Goal: Information Seeking & Learning: Find specific page/section

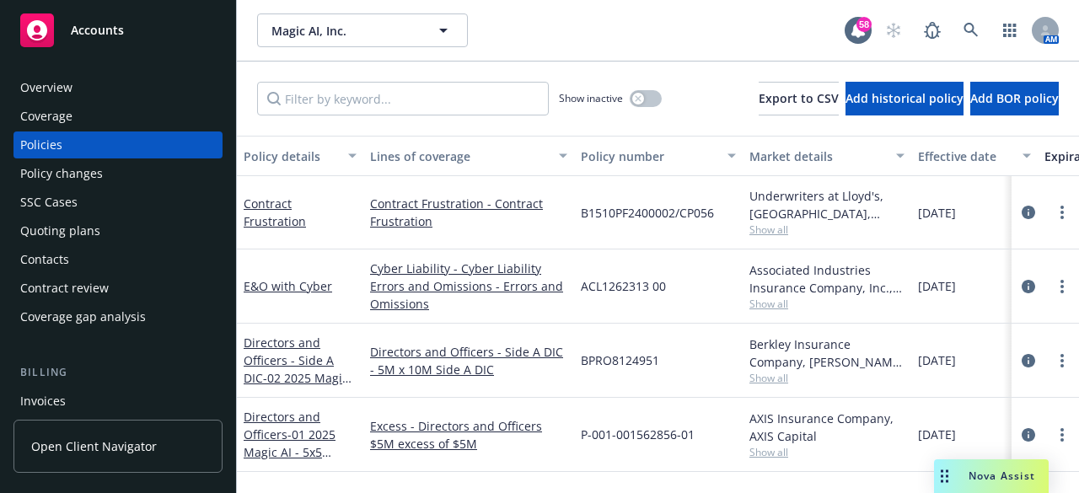
click at [76, 47] on link "Accounts" at bounding box center [117, 30] width 209 height 47
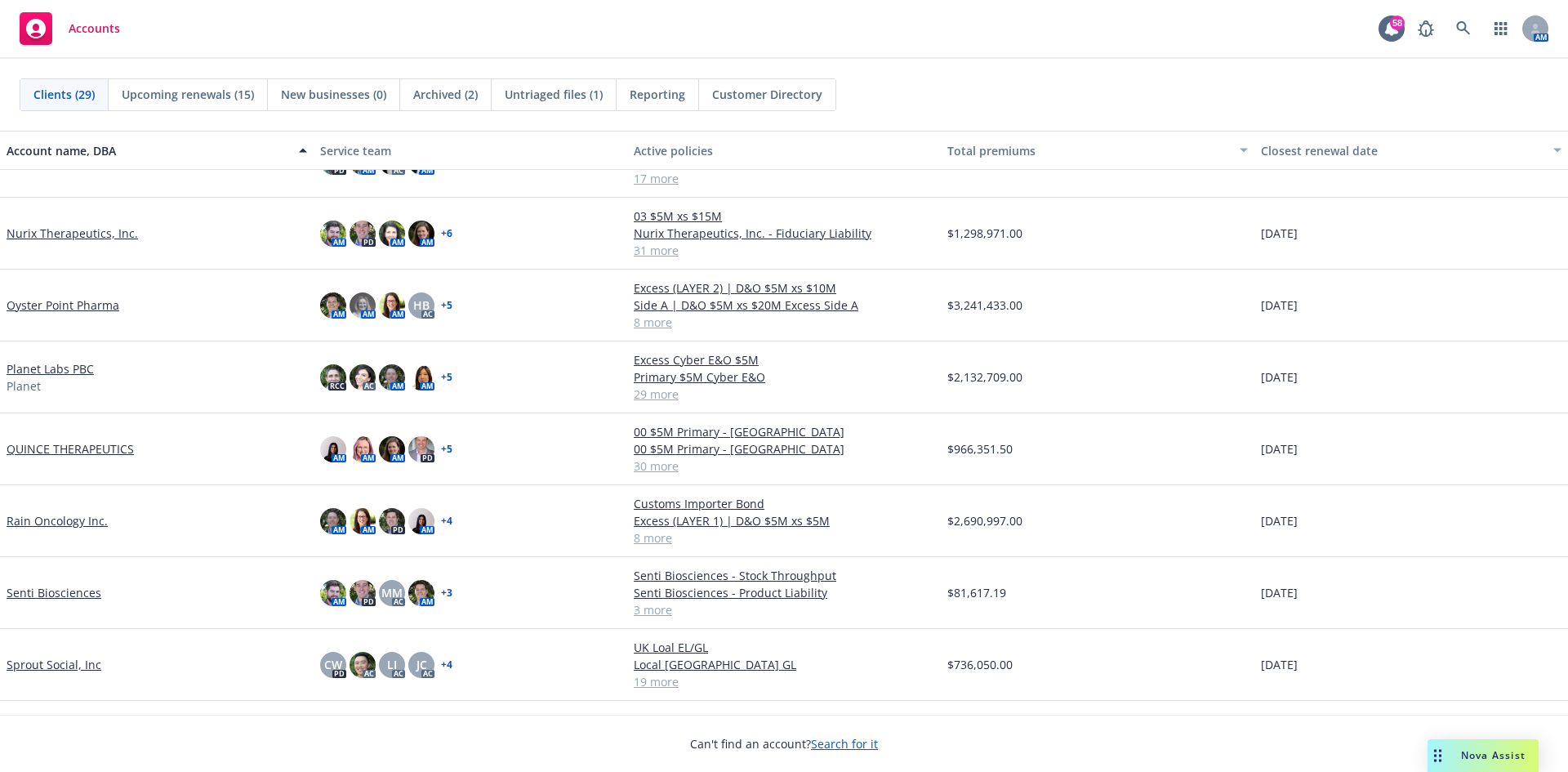
scroll to position [1062, 0]
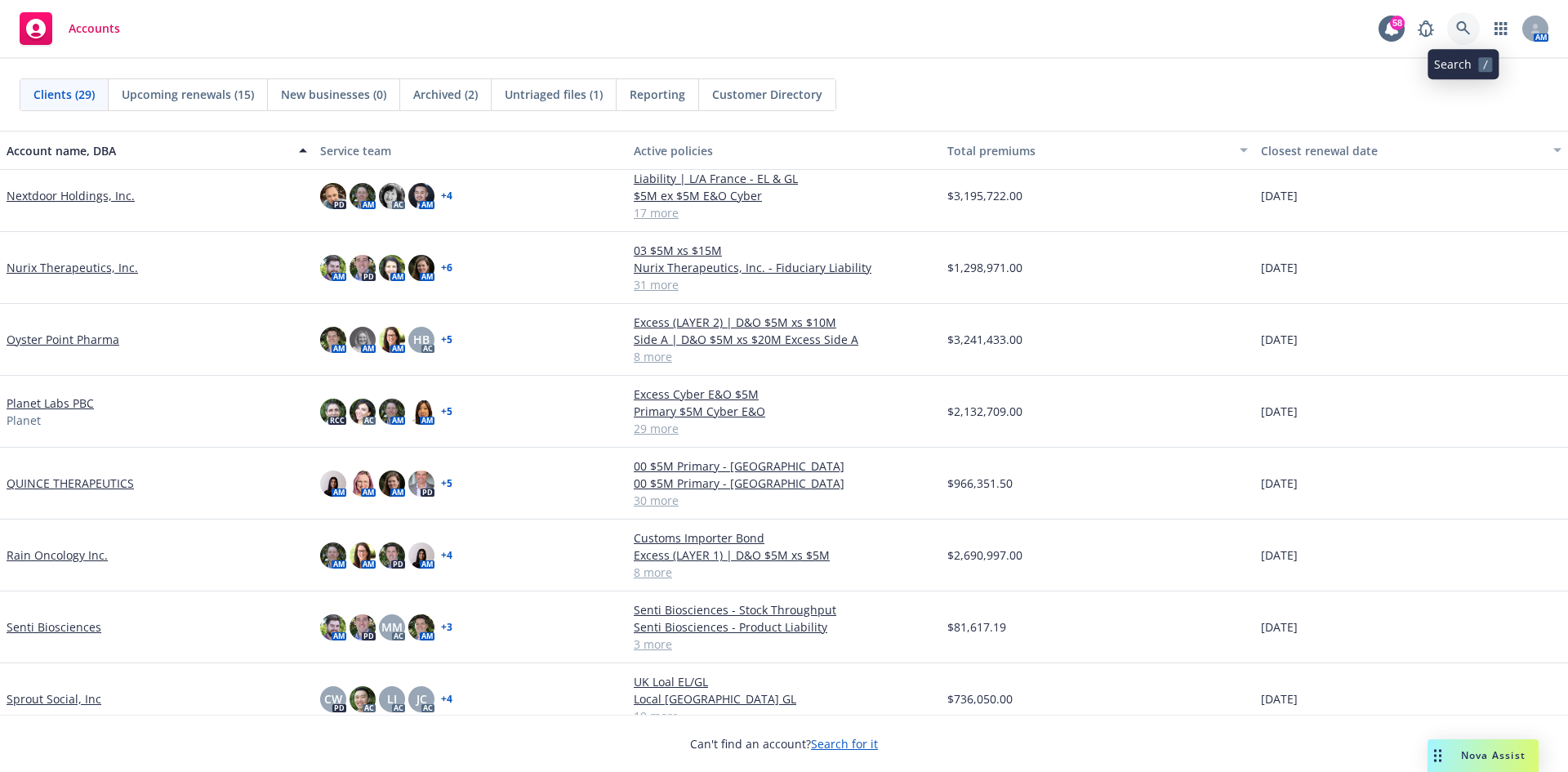
click at [1464, 26] on icon at bounding box center [1463, 28] width 15 height 15
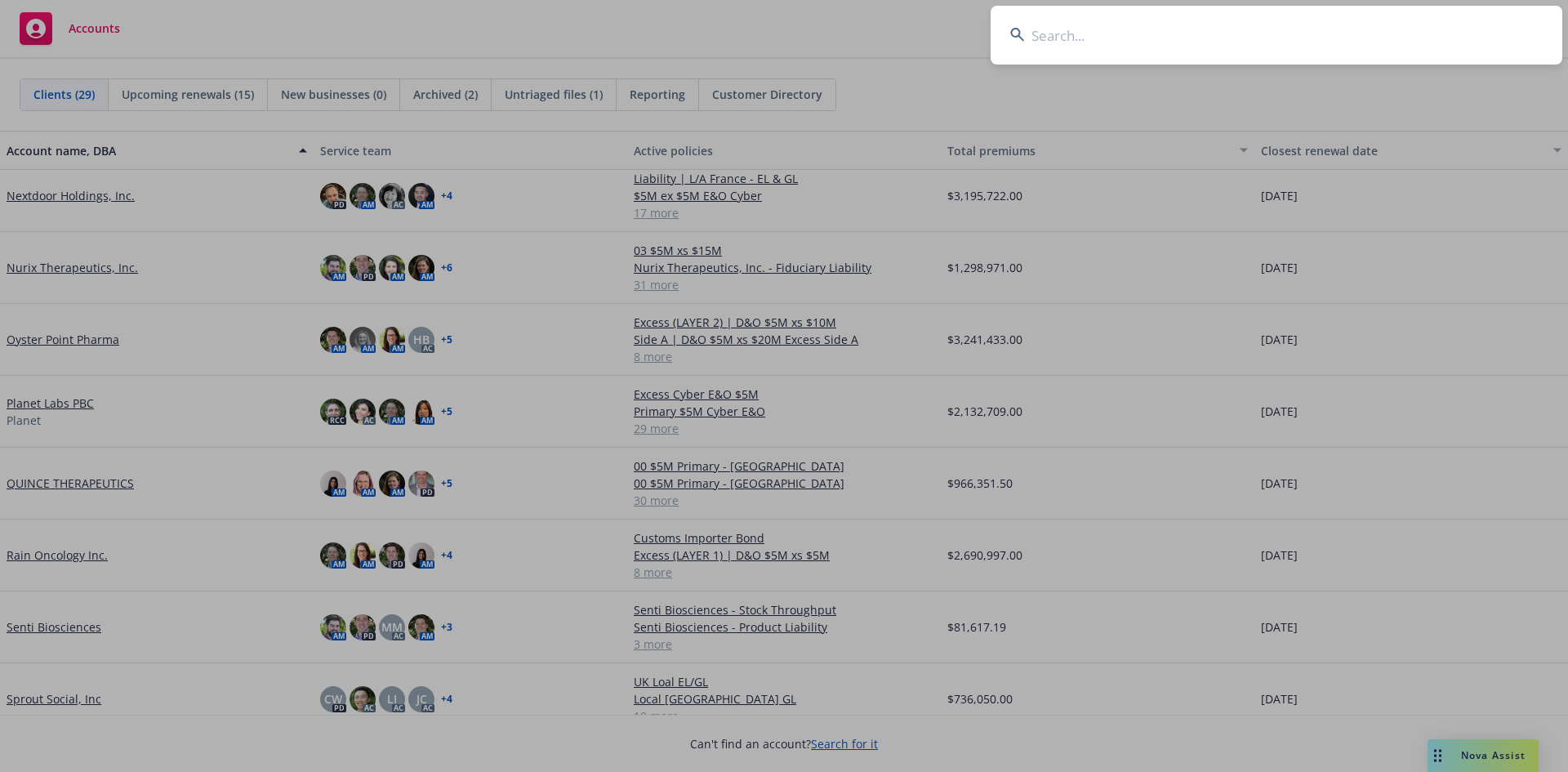
click at [1067, 37] on input at bounding box center [1276, 35] width 572 height 59
type input "a"
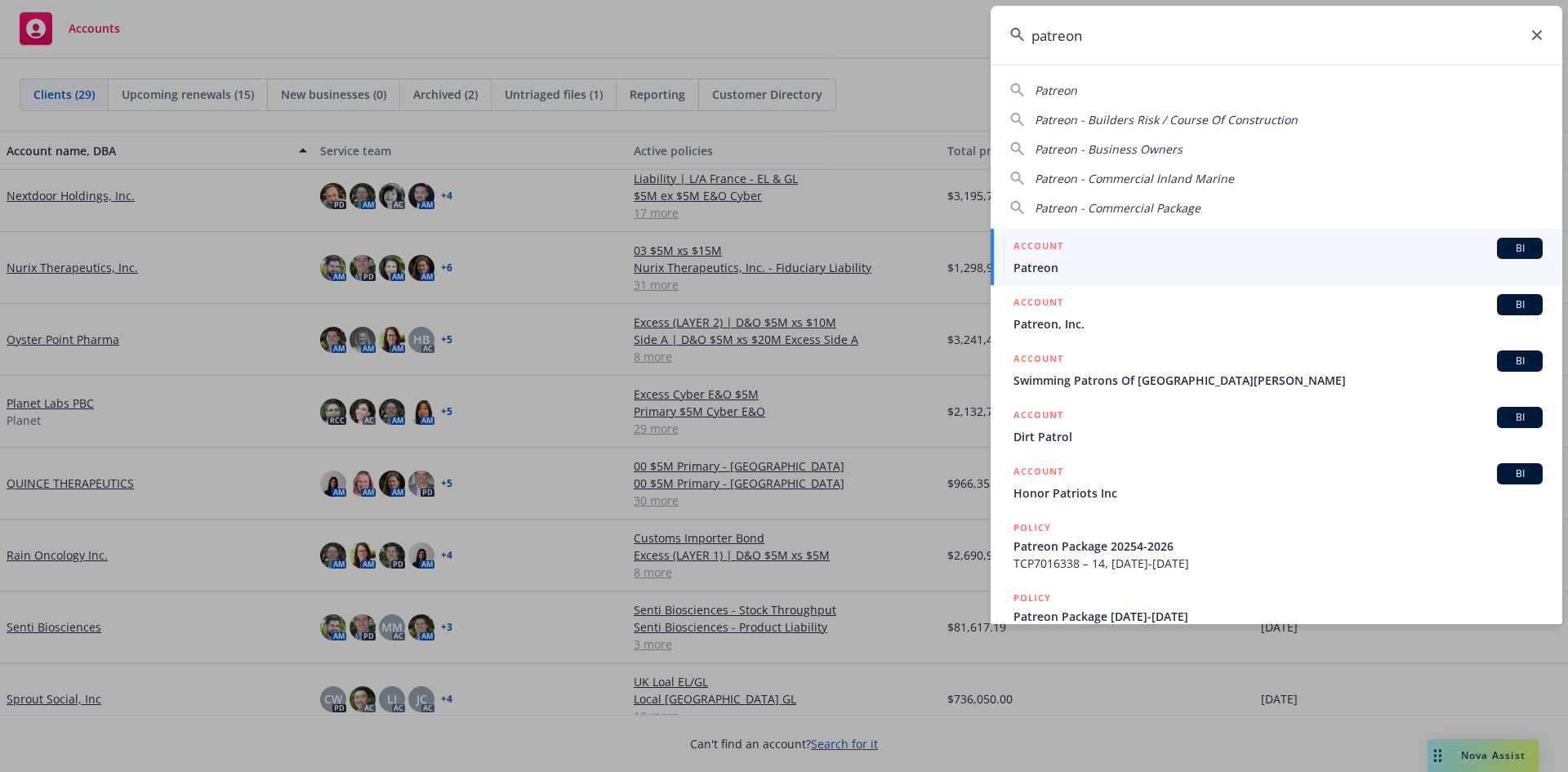
type input "patreon"
click at [1124, 262] on span "Patreon" at bounding box center [1278, 267] width 529 height 17
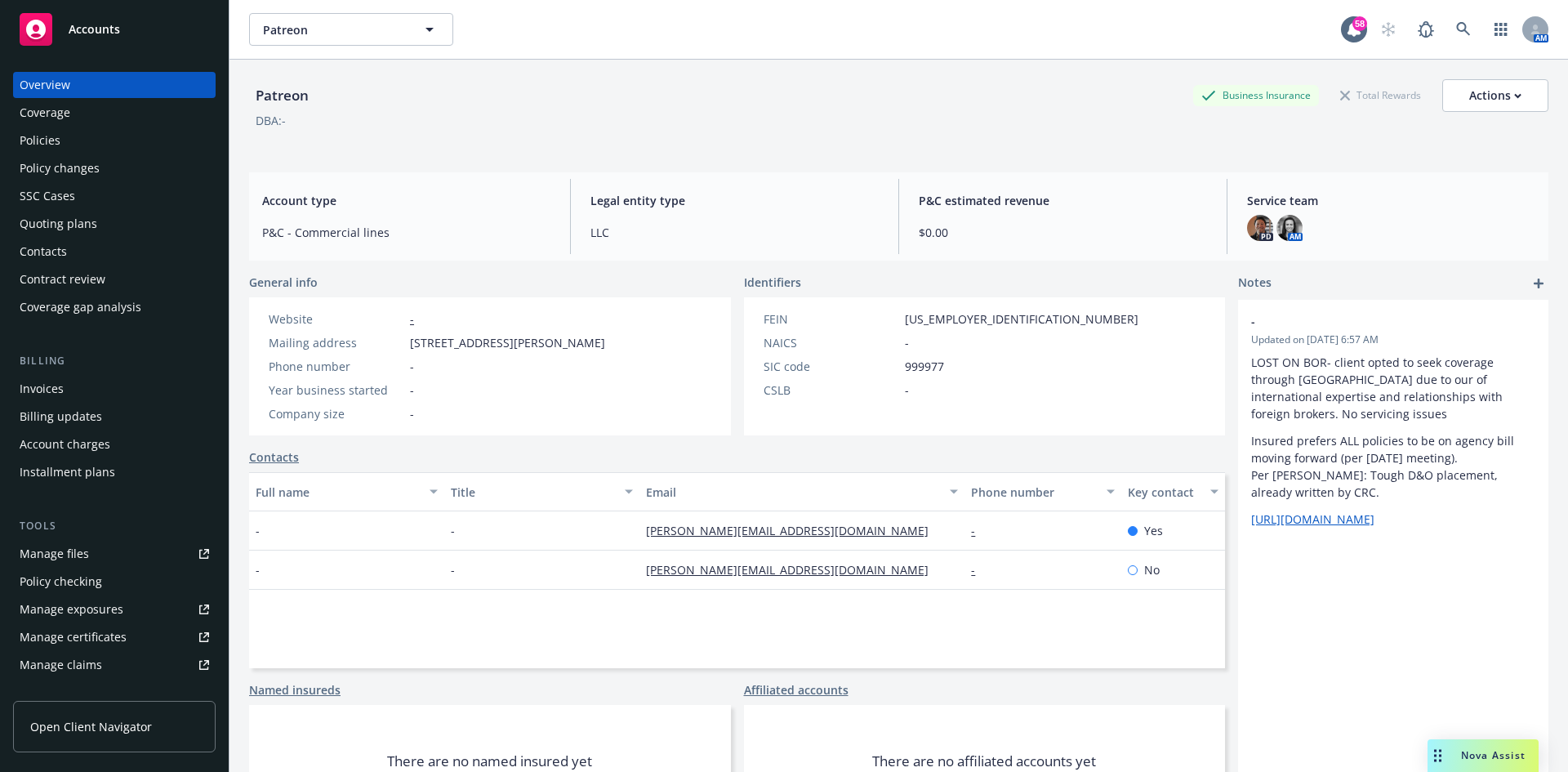
click at [57, 145] on div "Policies" at bounding box center [40, 139] width 41 height 26
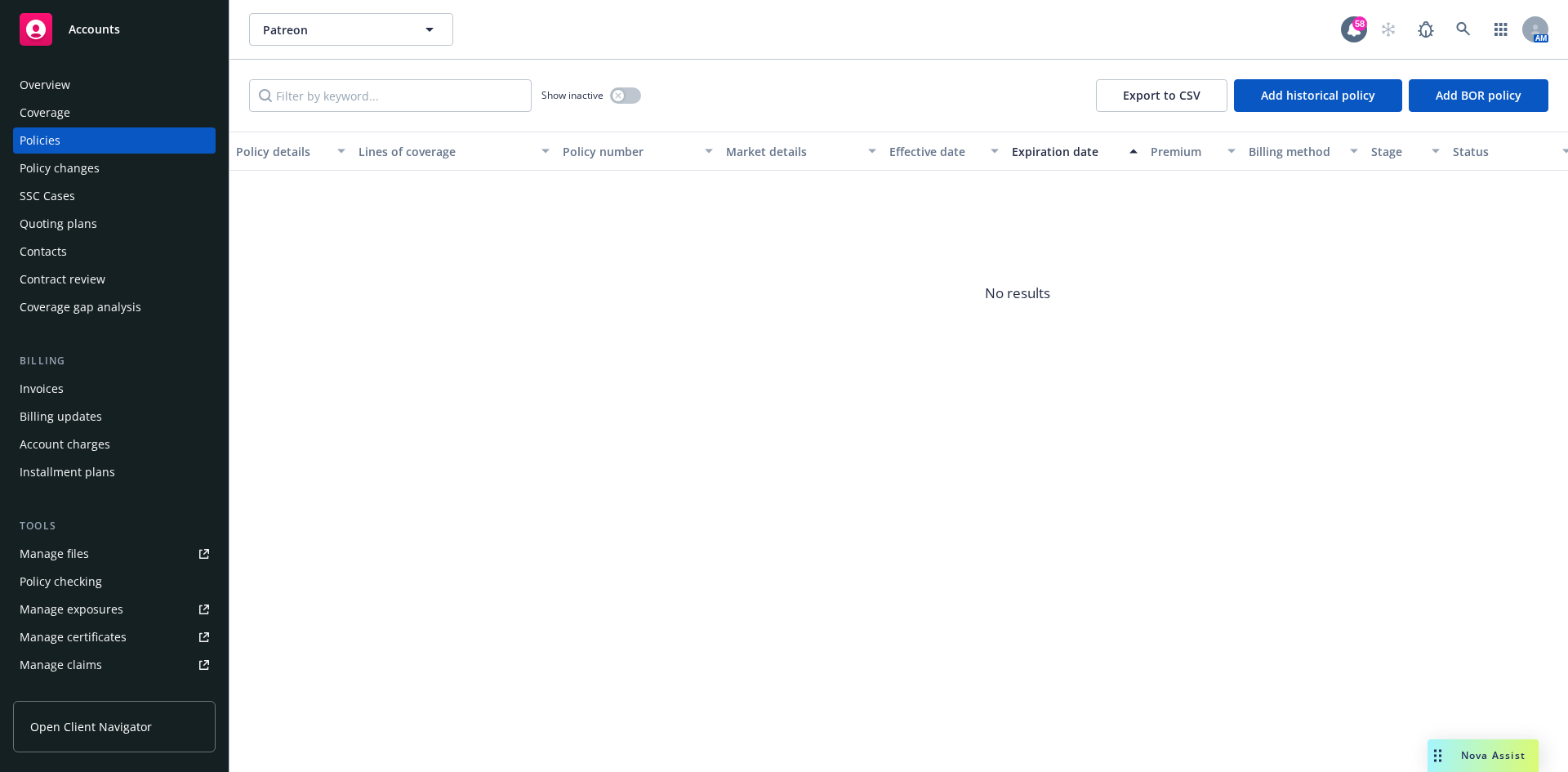
click at [47, 108] on div "Coverage" at bounding box center [45, 112] width 50 height 26
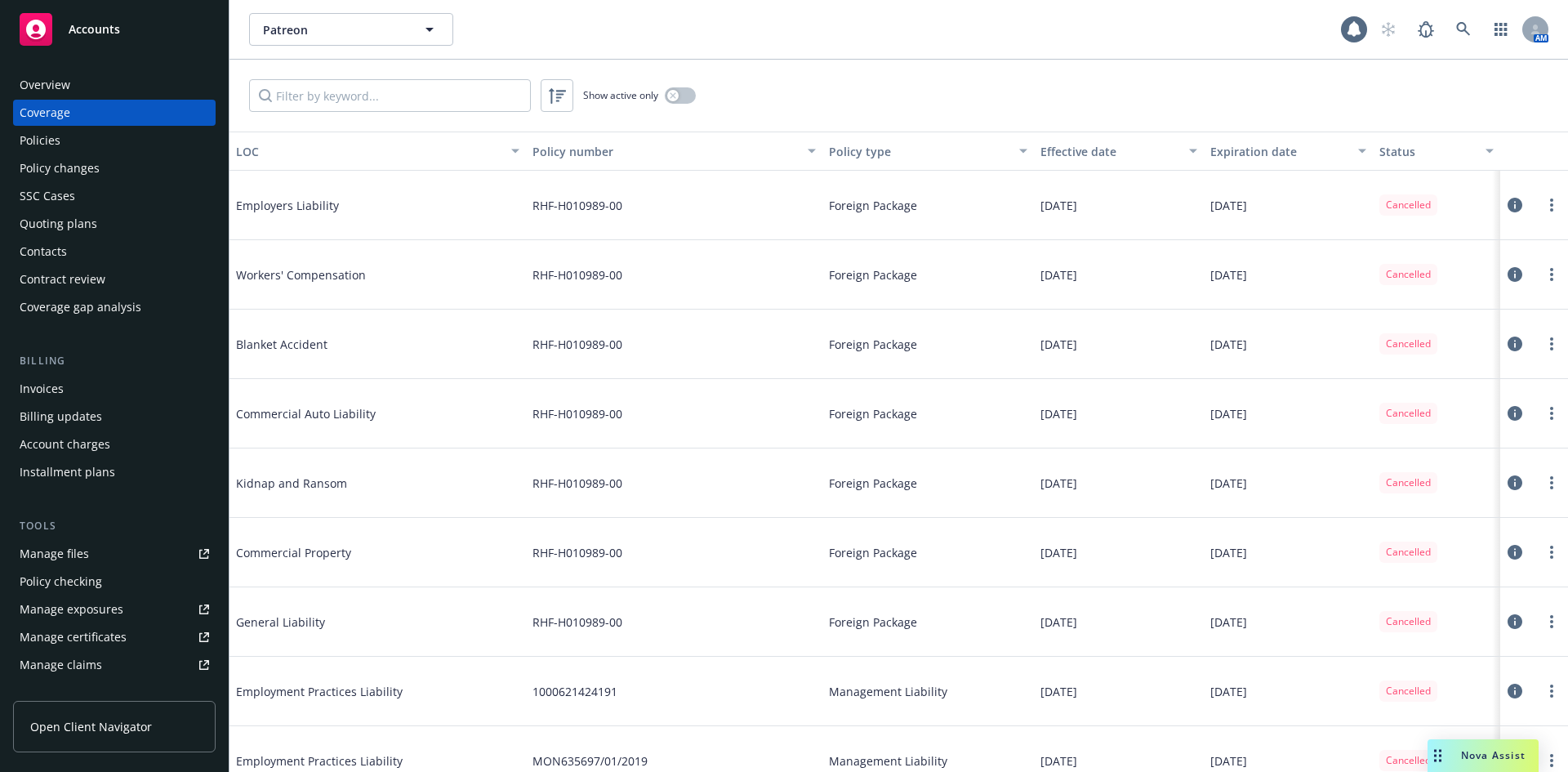
click at [100, 129] on div "Policies" at bounding box center [114, 139] width 190 height 26
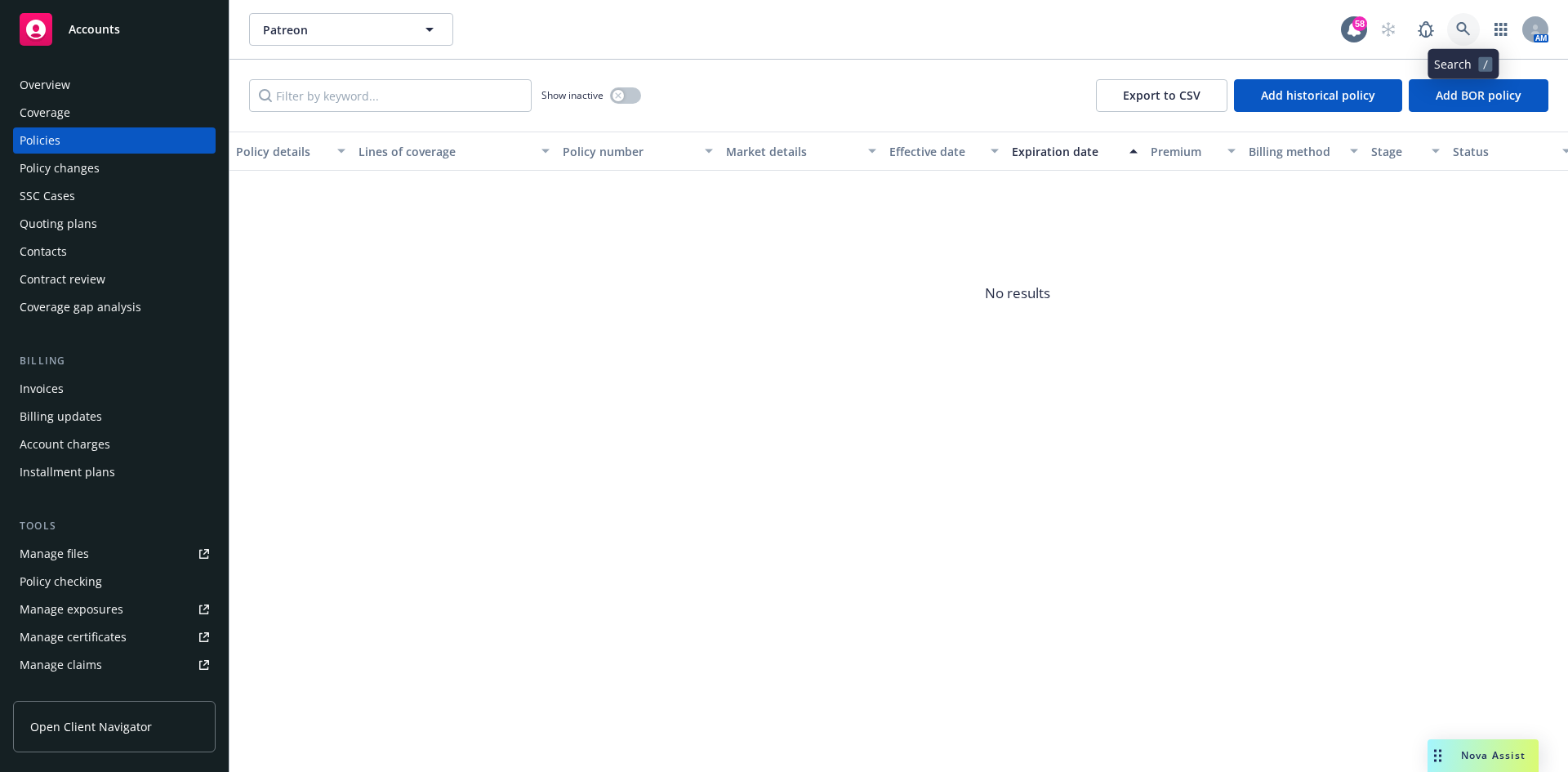
click at [1467, 24] on icon at bounding box center [1463, 29] width 15 height 15
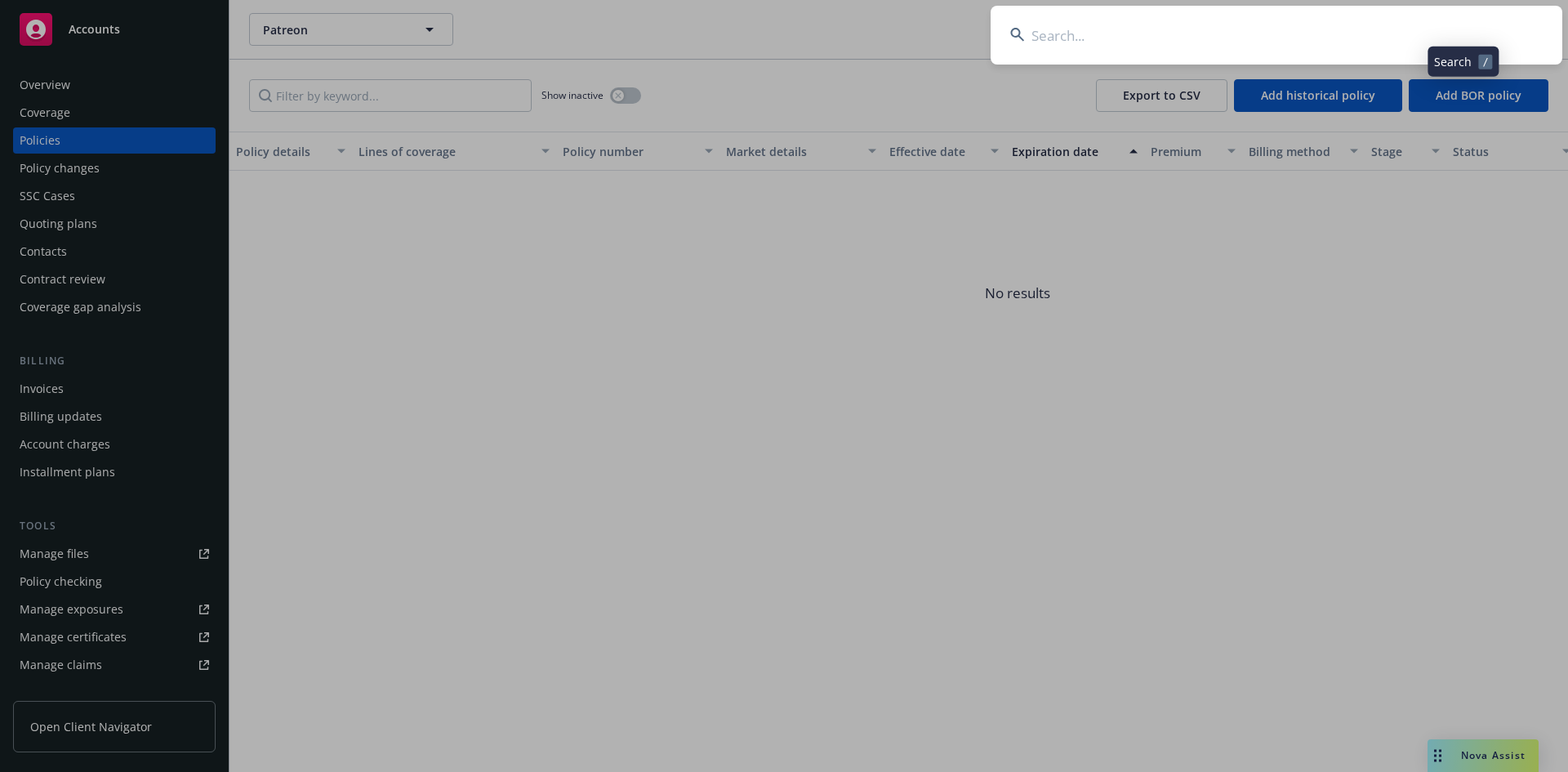
click at [1287, 40] on input at bounding box center [1276, 35] width 572 height 59
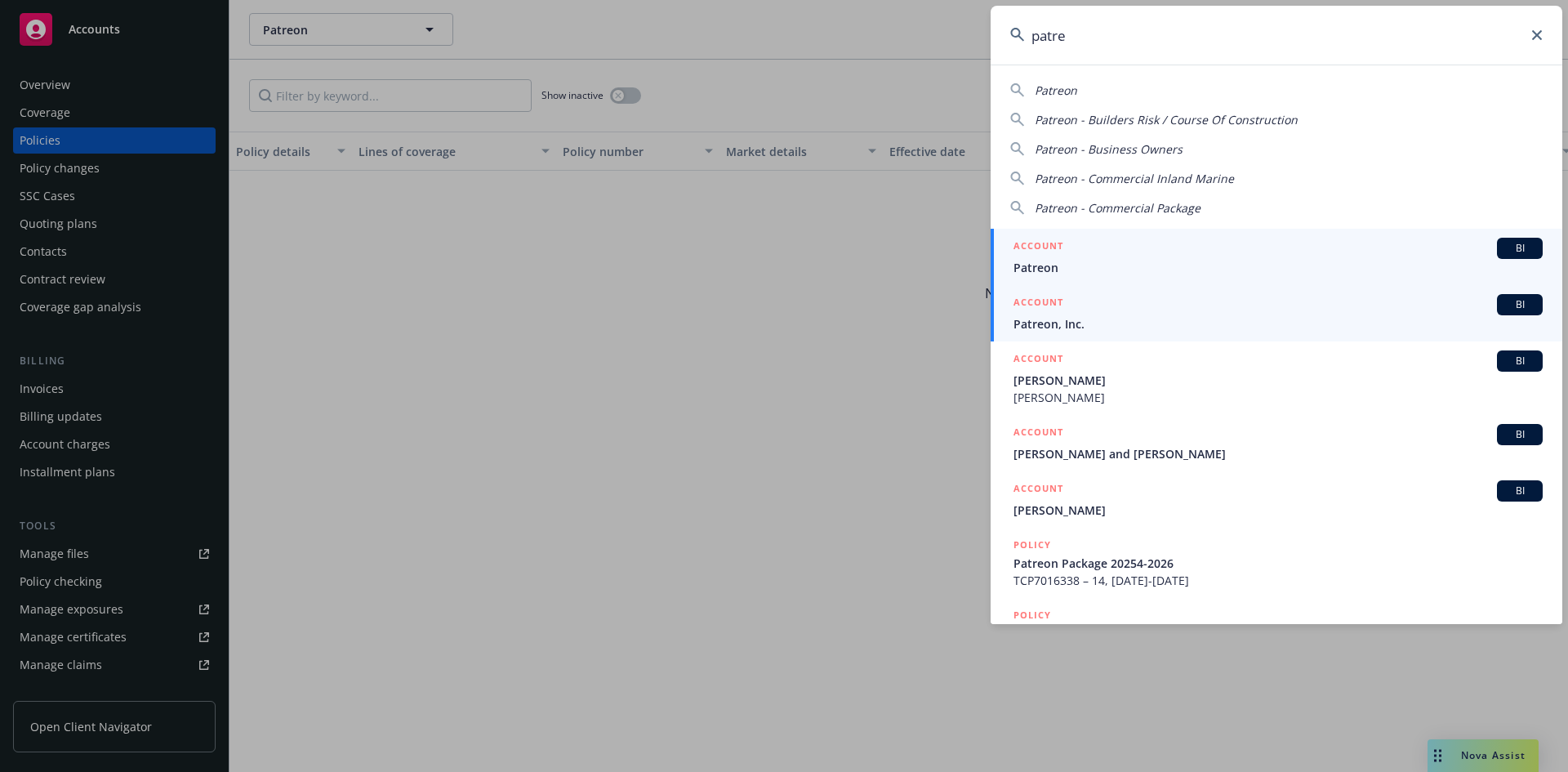
type input "patre"
click at [1089, 302] on div "ACCOUNT BI" at bounding box center [1278, 304] width 529 height 21
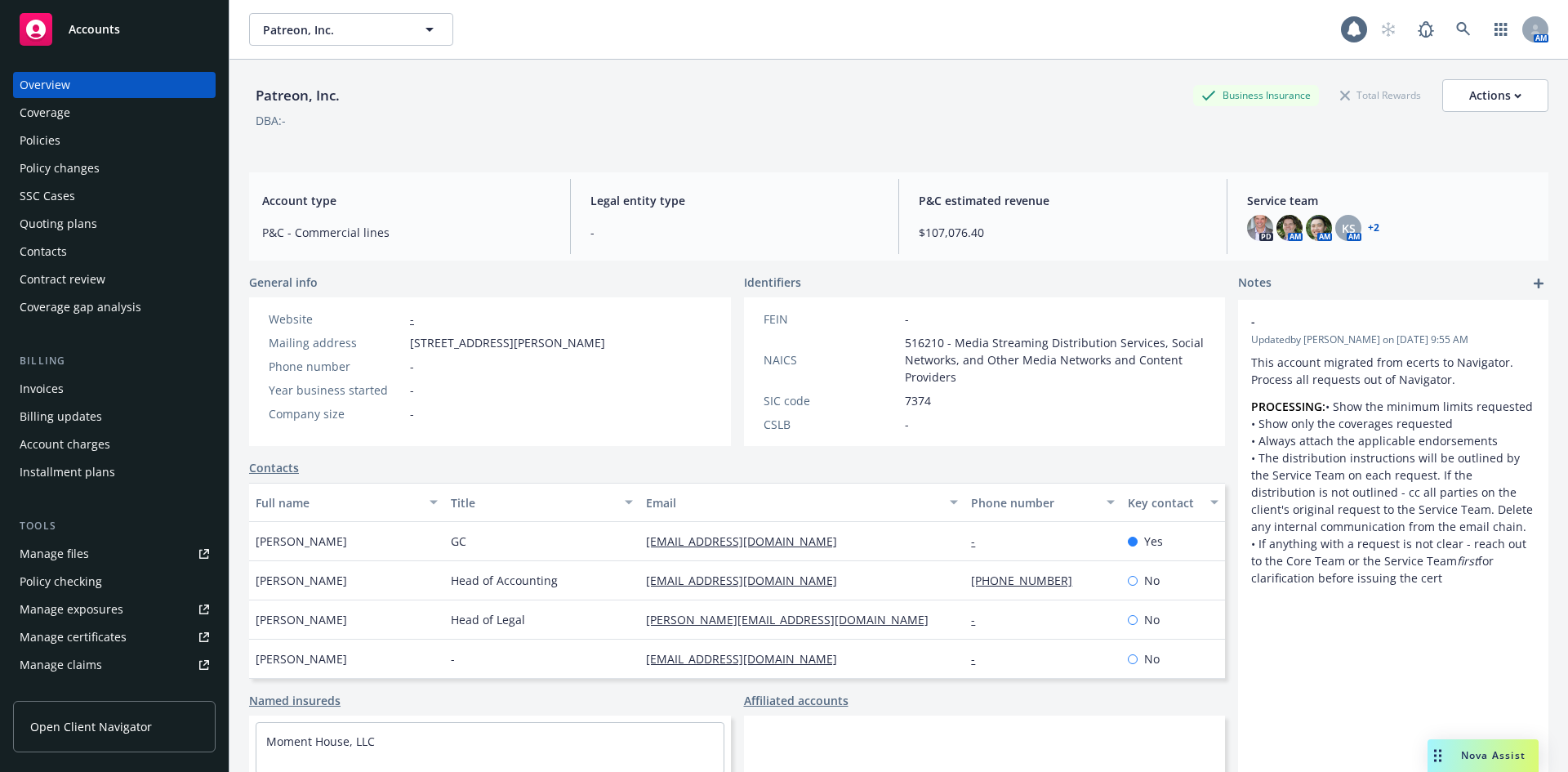
click at [107, 138] on div "Policies" at bounding box center [114, 139] width 190 height 26
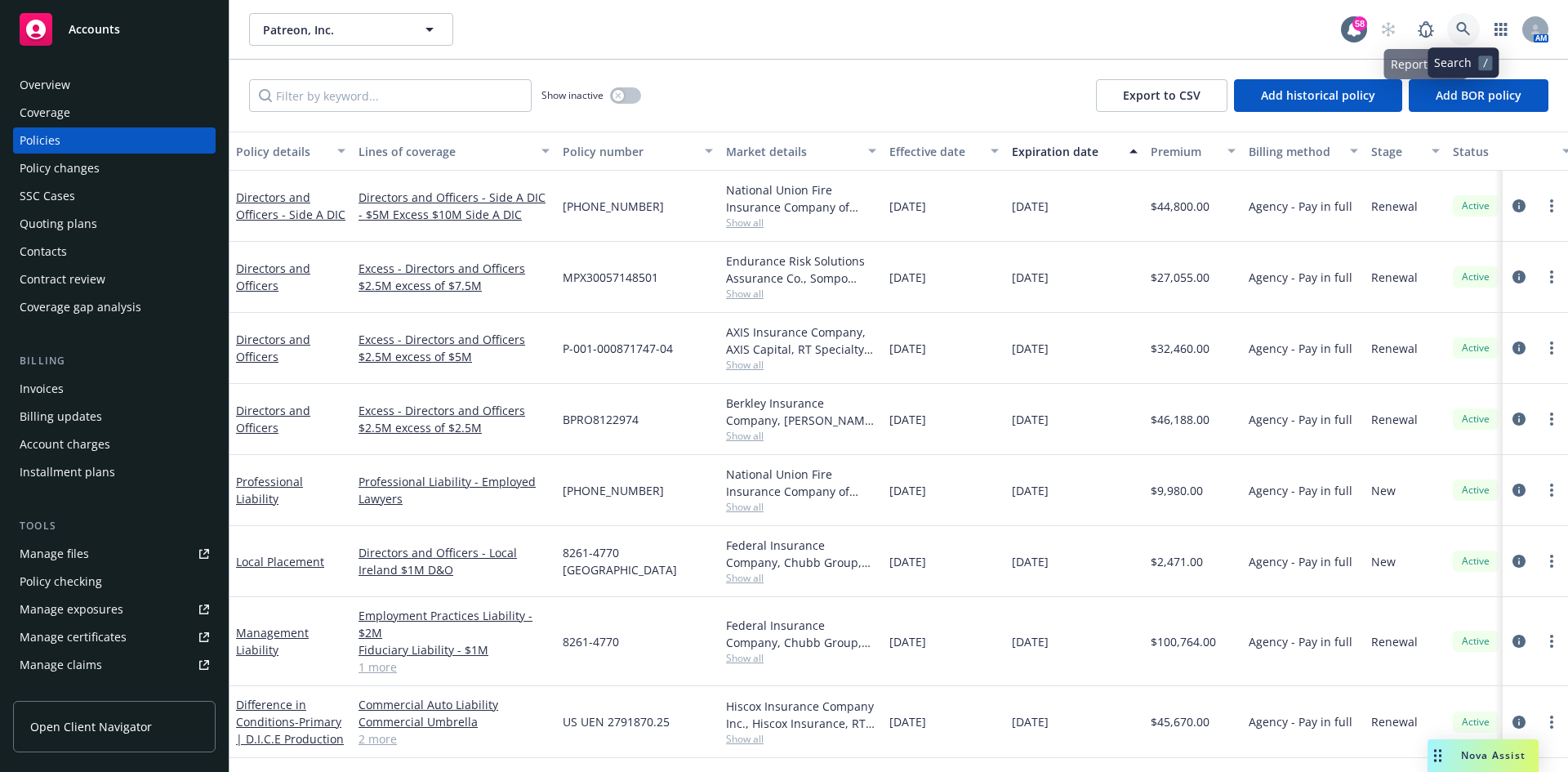
click at [1463, 30] on icon at bounding box center [1463, 29] width 14 height 14
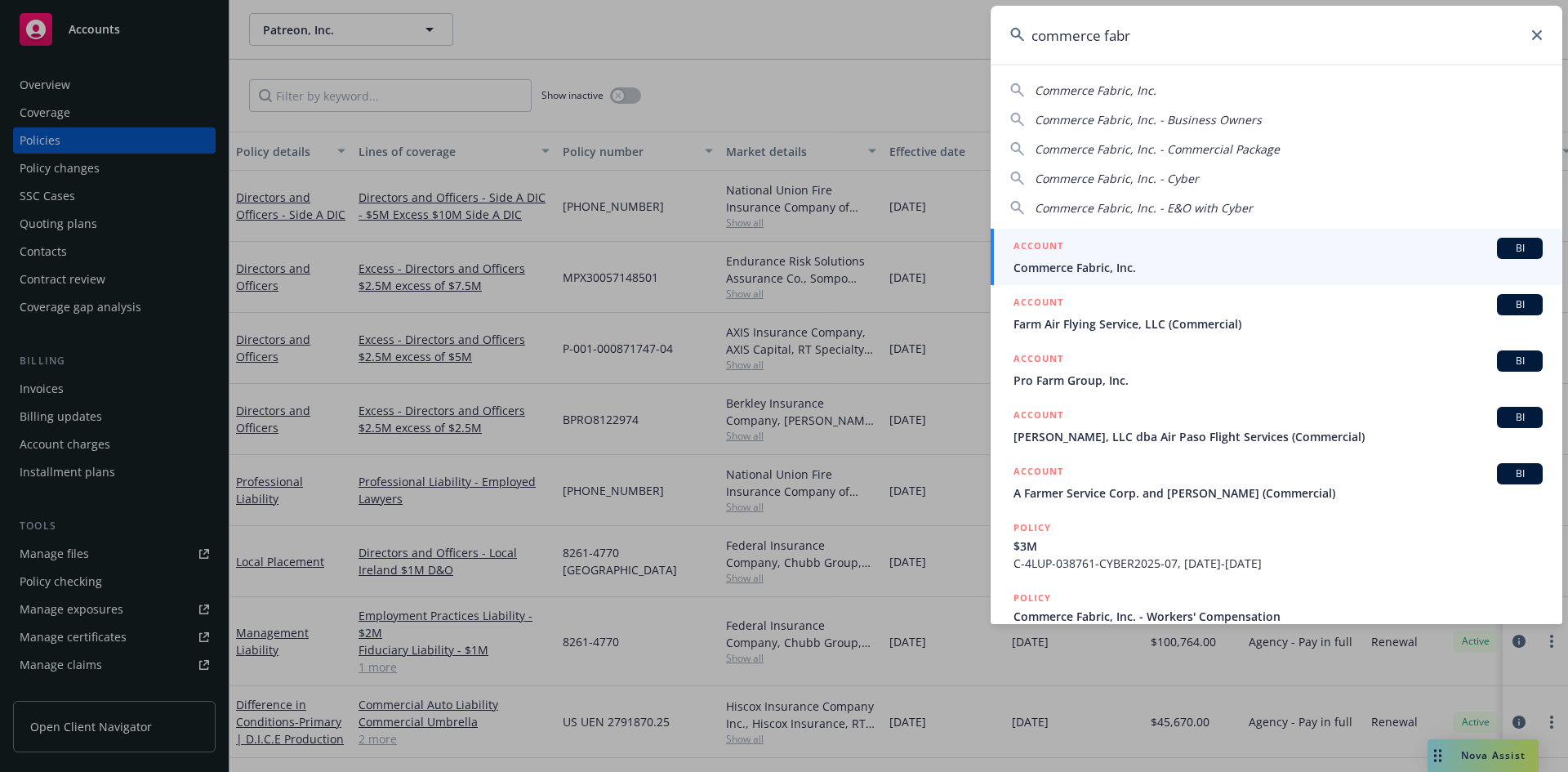
type input "commerce fabr"
click at [1234, 256] on div "ACCOUNT BI" at bounding box center [1278, 248] width 529 height 21
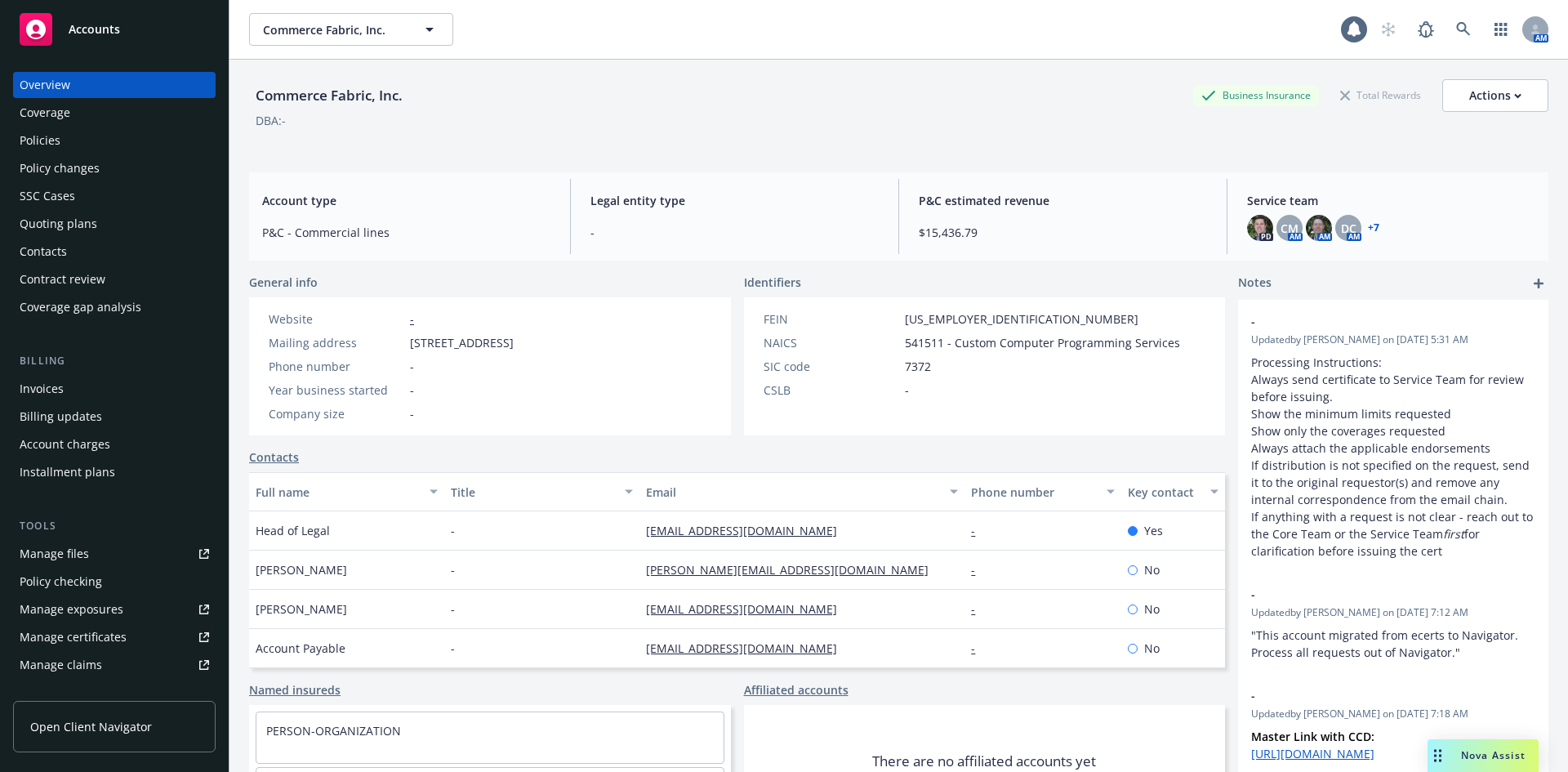
click at [49, 137] on div "Policies" at bounding box center [40, 139] width 41 height 26
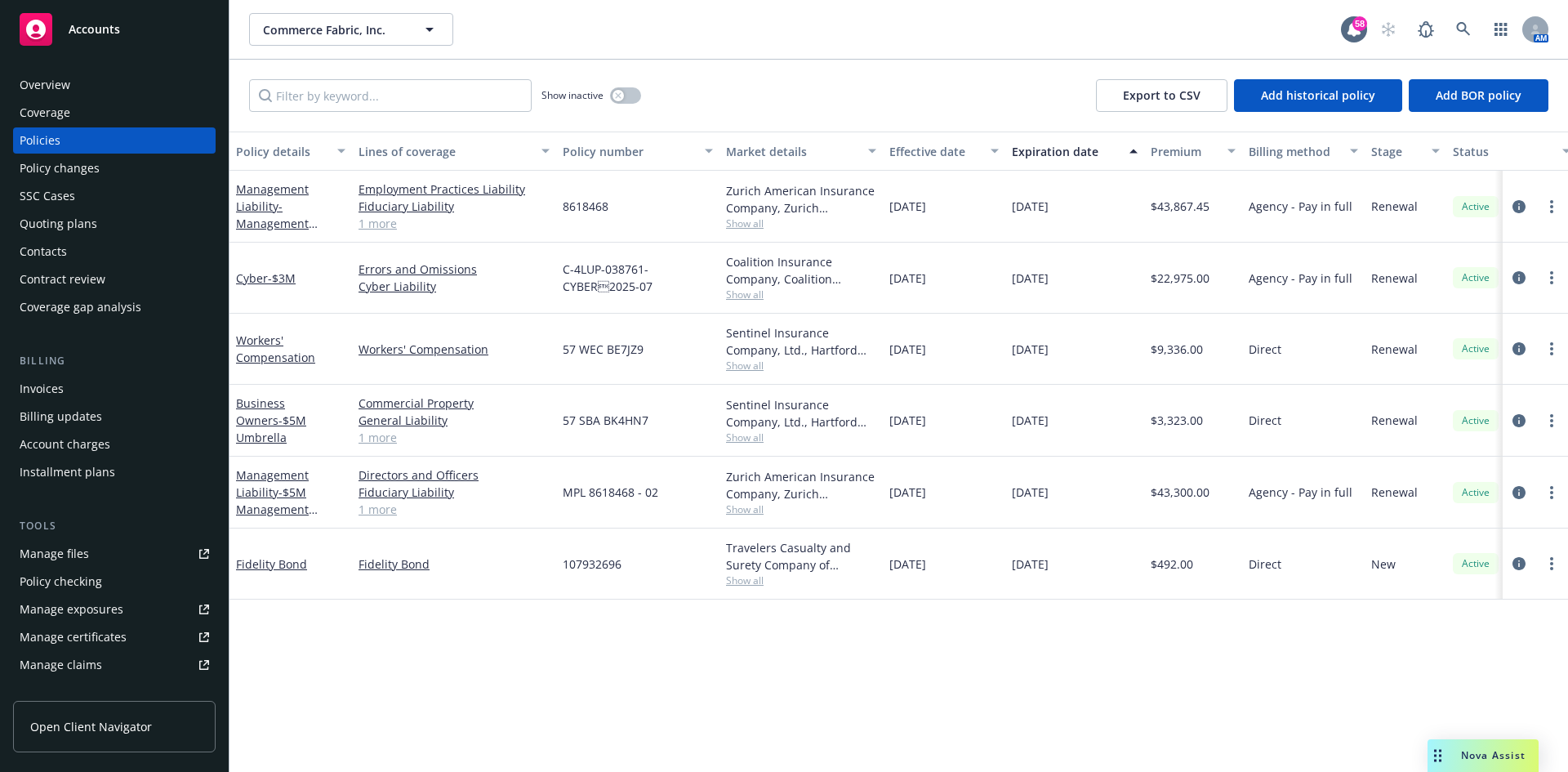
click at [357, 221] on div "Employment Practices Liability Fiduciary Liability Directors and Officers 1 more" at bounding box center [454, 206] width 204 height 72
click at [367, 225] on link "1 more" at bounding box center [454, 224] width 191 height 17
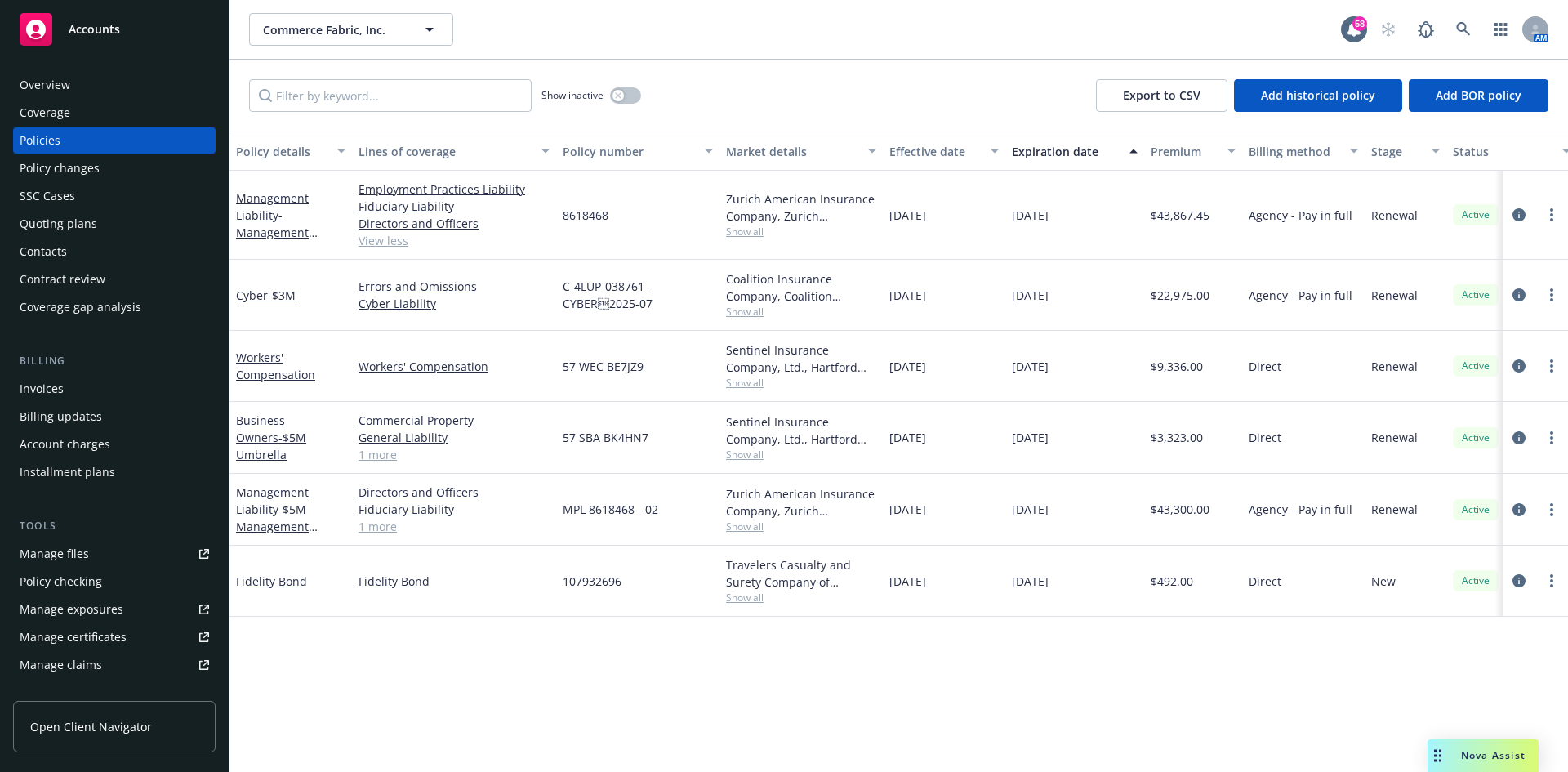
click at [378, 520] on link "1 more" at bounding box center [454, 526] width 191 height 17
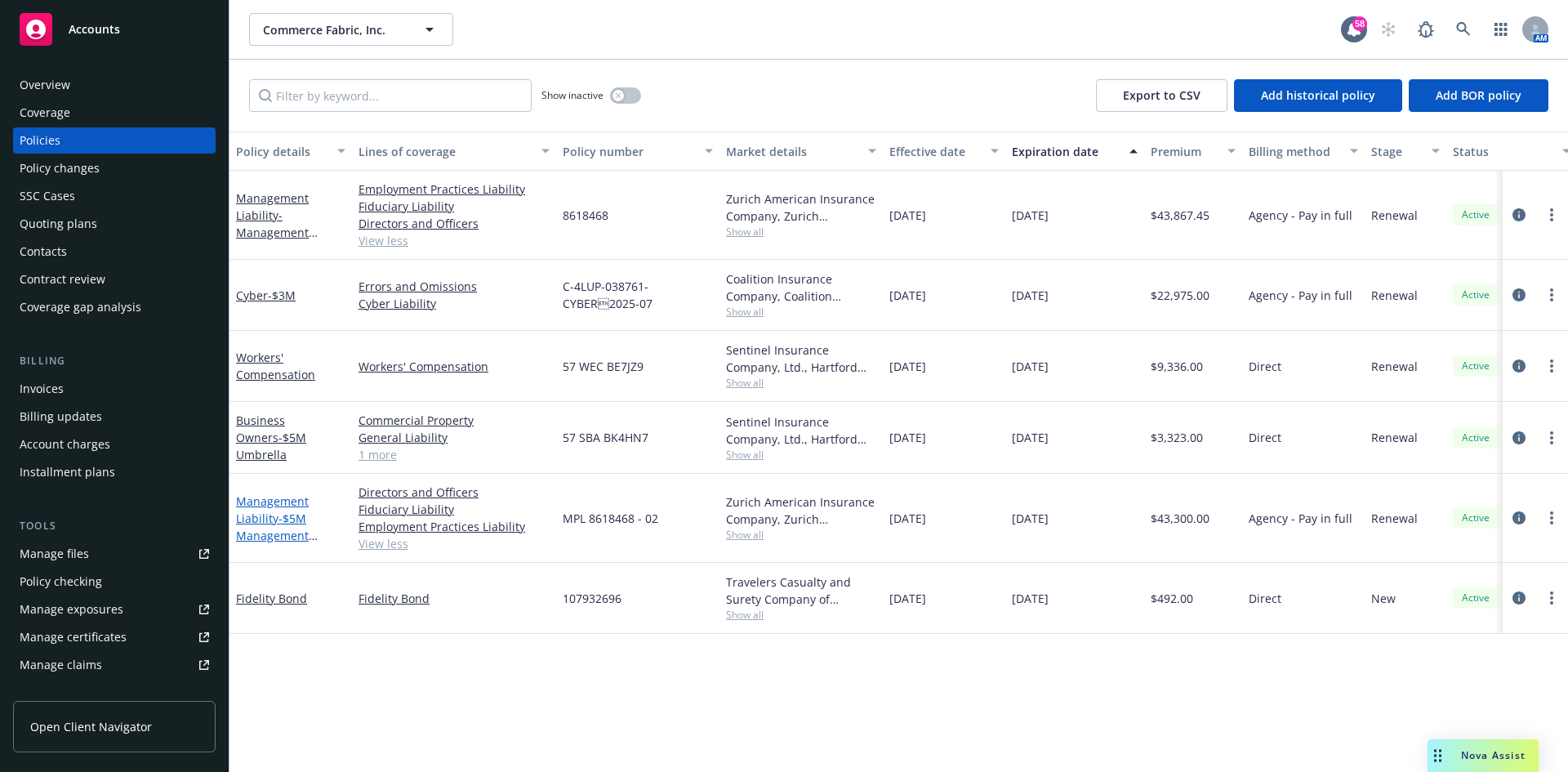
click at [263, 522] on link "Management Liability - $5M Management Liability Policy - [GEOGRAPHIC_DATA]" at bounding box center [288, 543] width 103 height 102
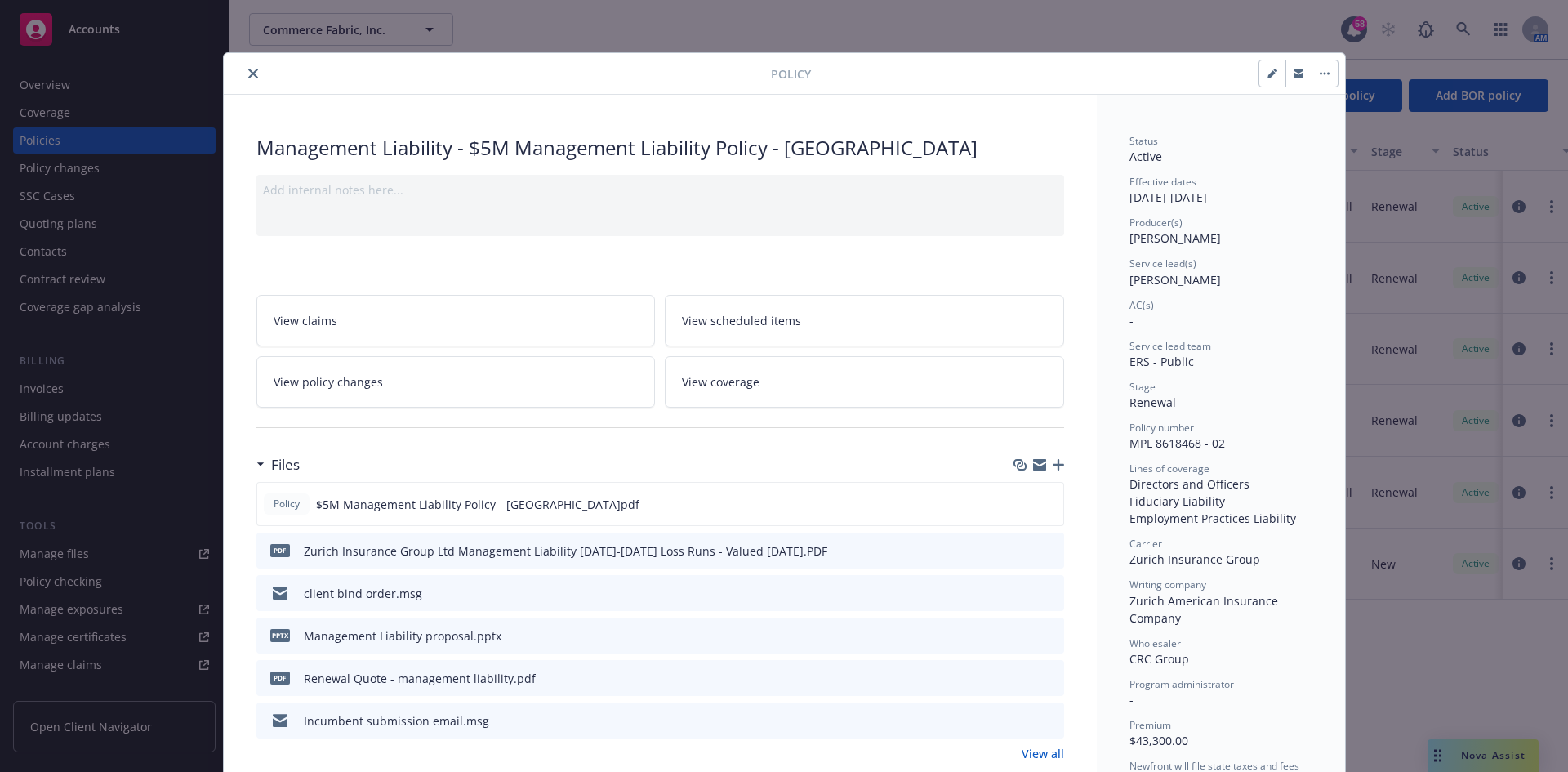
click at [248, 75] on icon "close" at bounding box center [253, 74] width 10 height 10
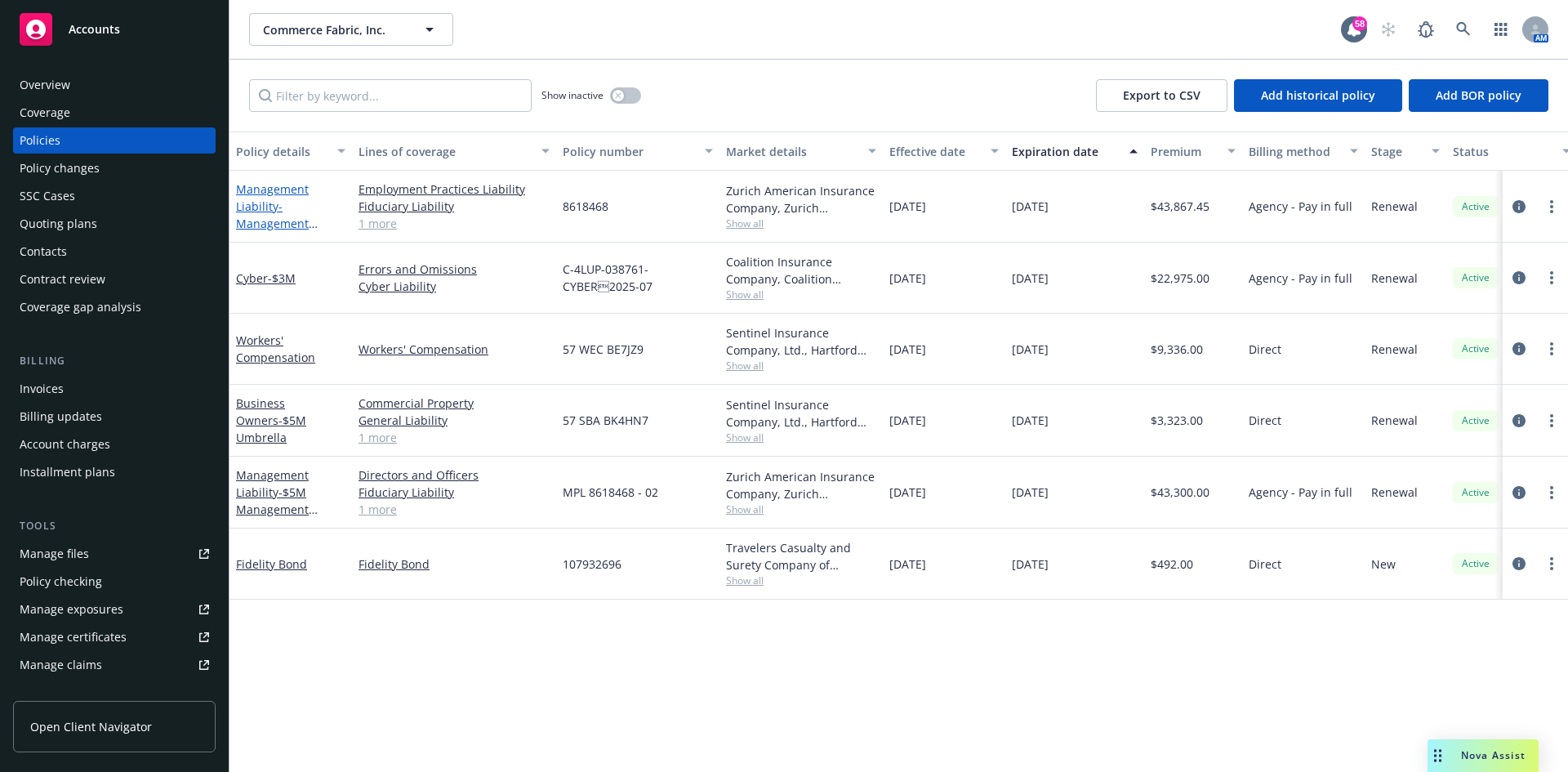
click at [279, 217] on span "- Management Liability Policy" at bounding box center [277, 223] width 81 height 49
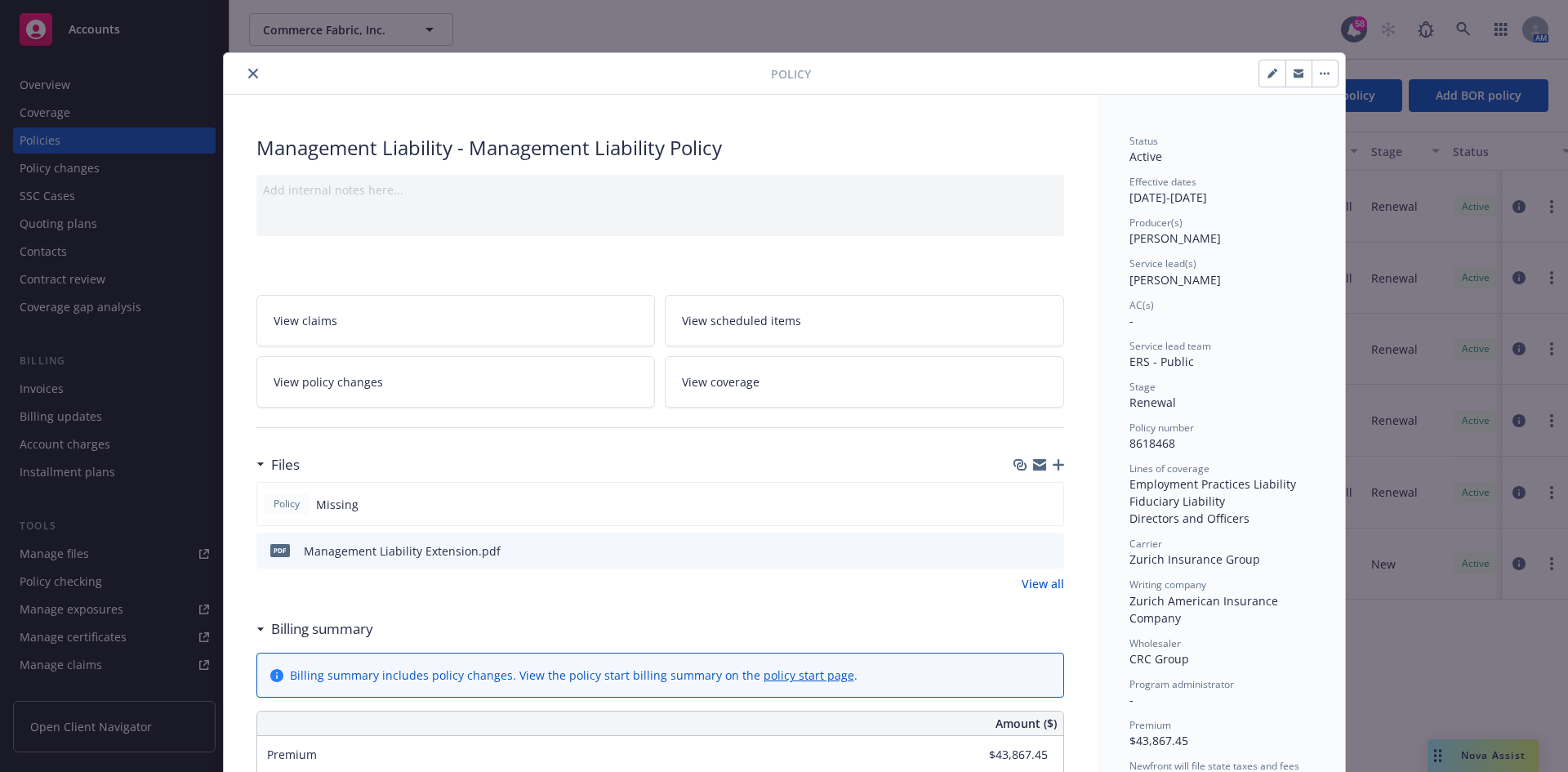
click at [1046, 550] on icon "preview file" at bounding box center [1049, 549] width 15 height 12
click at [248, 79] on button "close" at bounding box center [253, 74] width 19 height 19
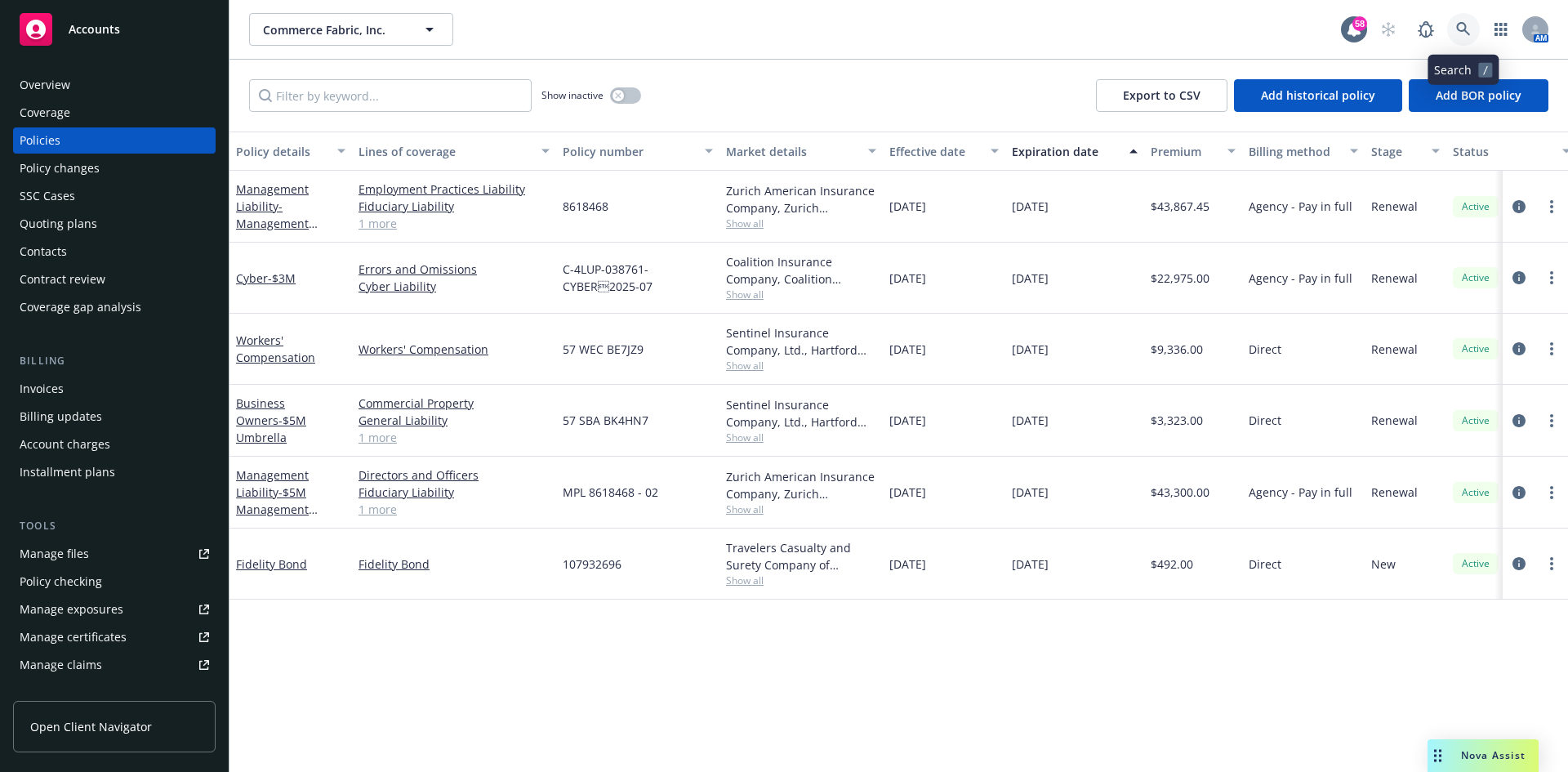
click at [1458, 29] on icon at bounding box center [1463, 29] width 14 height 14
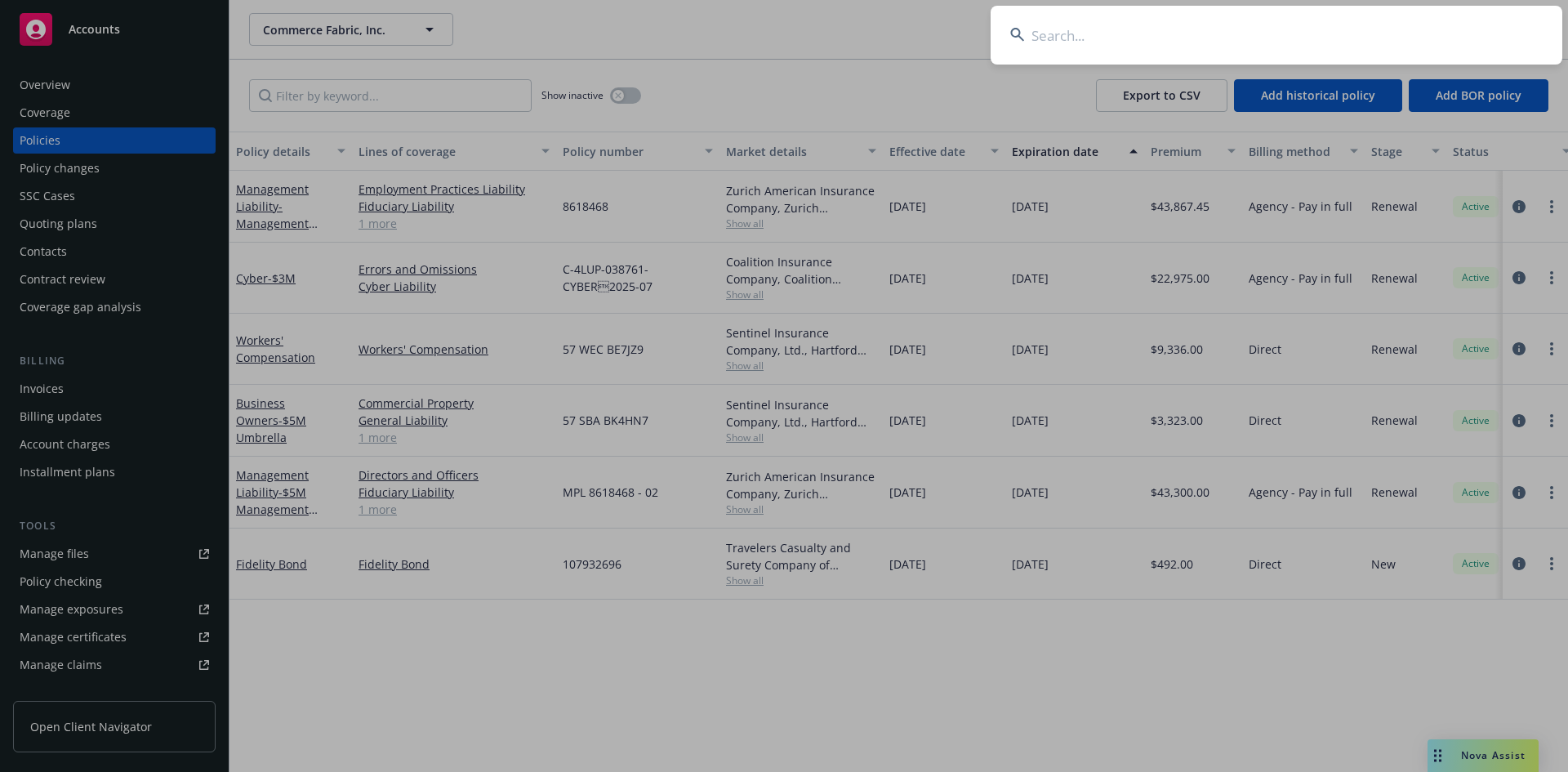
click at [1263, 49] on input at bounding box center [1276, 35] width 572 height 59
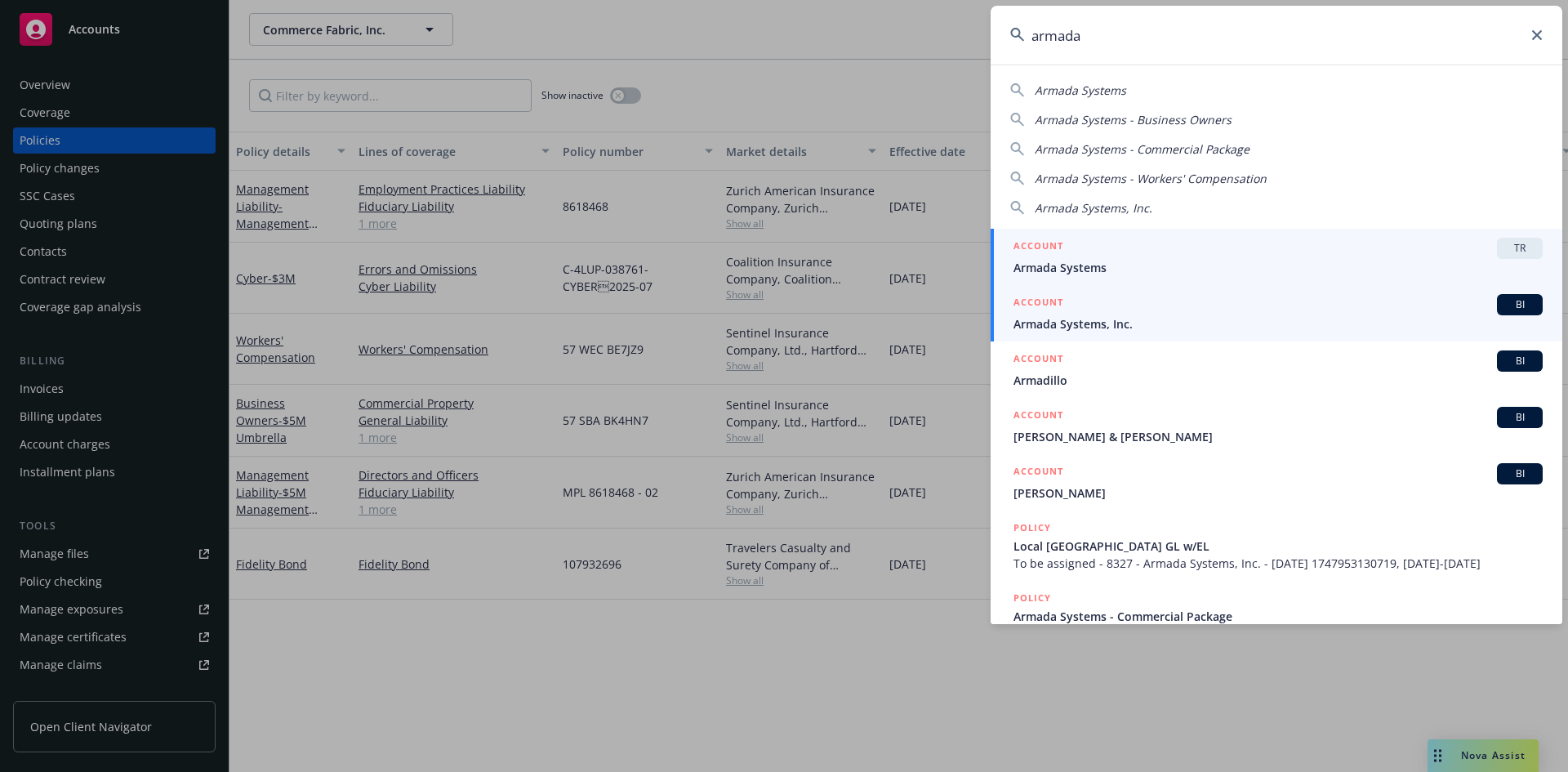
type input "armada"
click at [1193, 317] on span "Armada Systems, Inc." at bounding box center [1278, 324] width 529 height 17
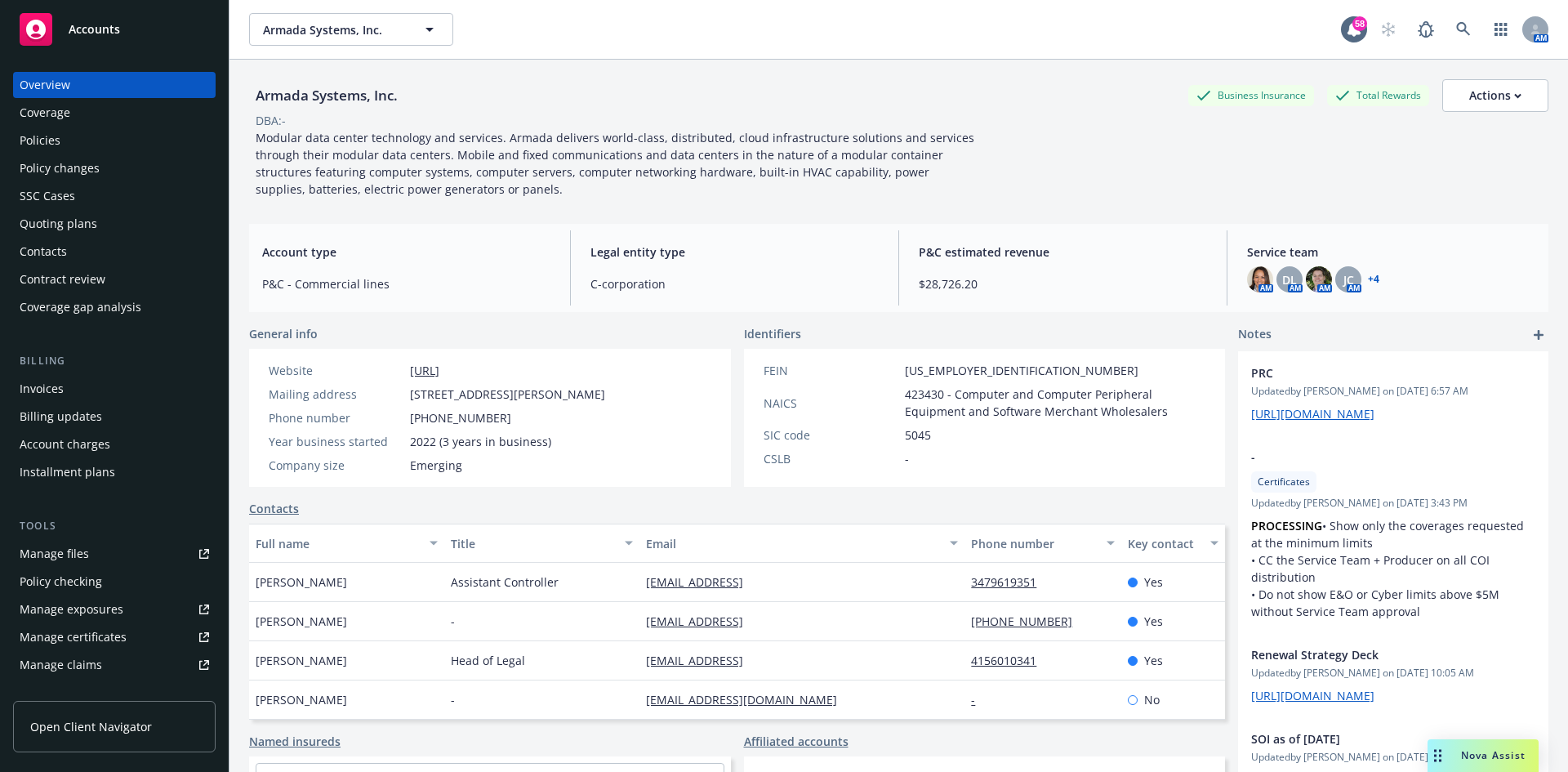
click at [61, 134] on div "Policies" at bounding box center [114, 139] width 190 height 26
